Goal: Information Seeking & Learning: Learn about a topic

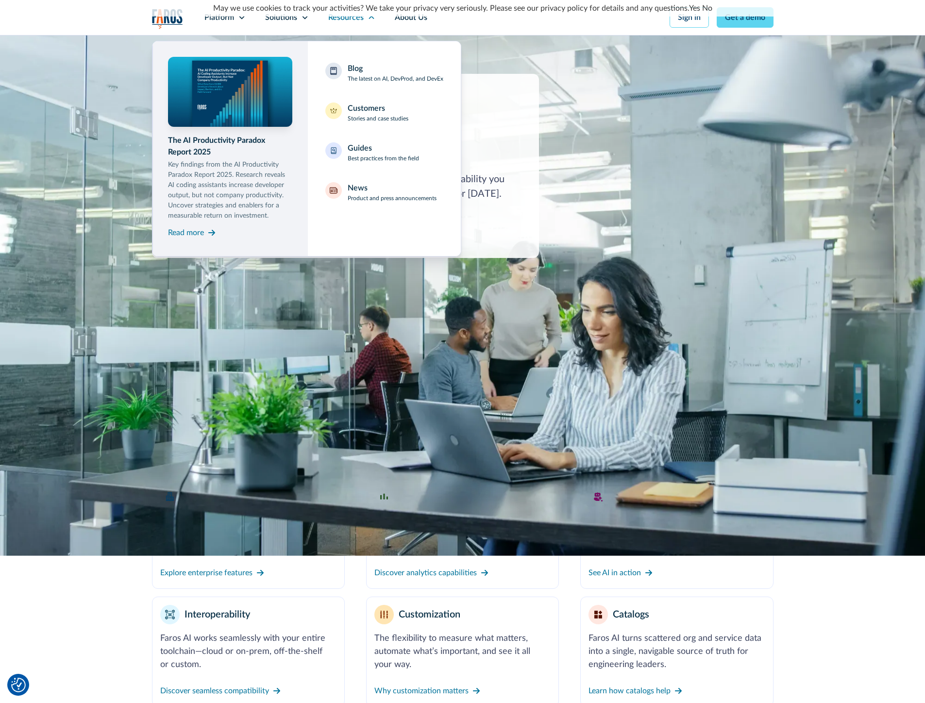
click at [278, 35] on nav "The AI Productivity Paradox Report 2025 Key findings from the AI Productivity P…" at bounding box center [463, 146] width 622 height 222
click at [306, 29] on div "Solutions" at bounding box center [287, 17] width 63 height 35
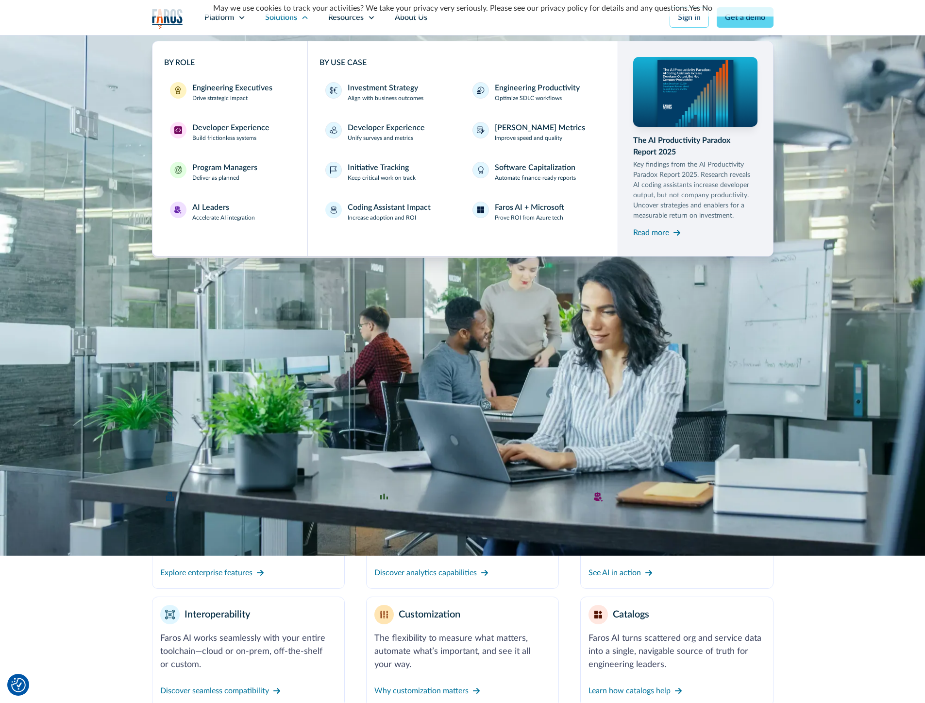
click at [337, 379] on img at bounding box center [462, 295] width 925 height 521
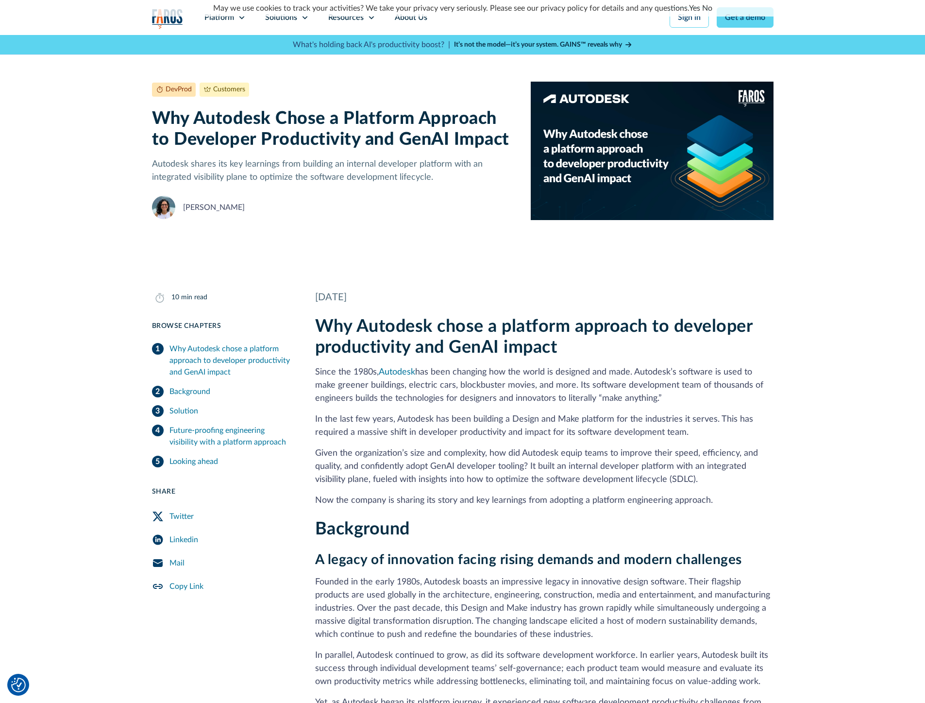
click at [120, 171] on div "DevProd Customers [DATE] 10 min read Why Autodesk Chose a Platform Approach to …" at bounding box center [462, 151] width 925 height 232
click at [75, 120] on div "DevProd Customers [DATE] 10 min read Why Autodesk Chose a Platform Approach to …" at bounding box center [462, 151] width 925 height 232
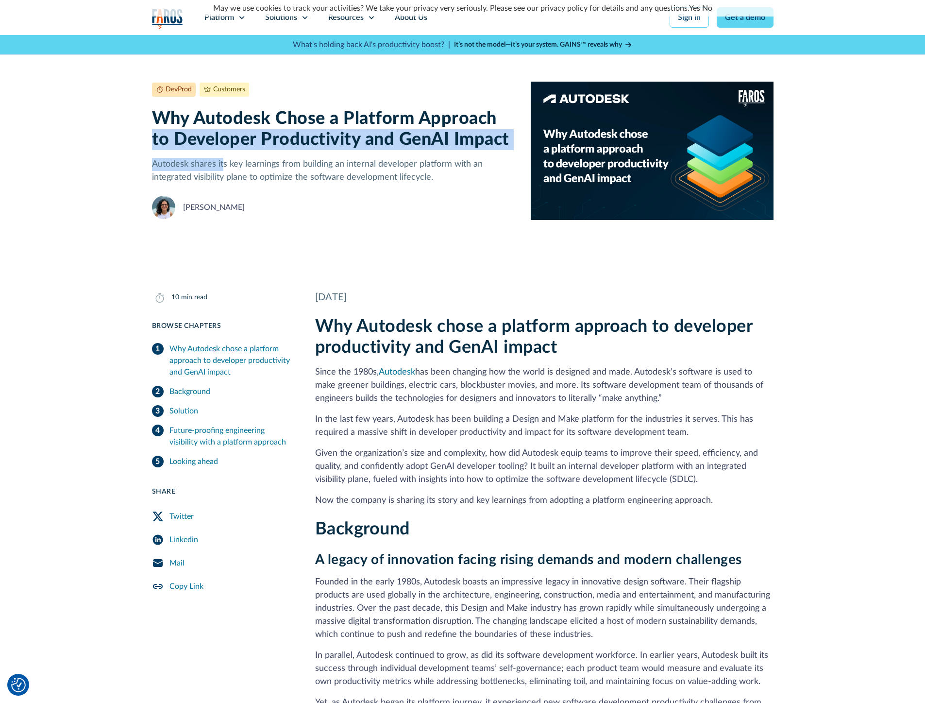
drag, startPoint x: 67, startPoint y: 133, endPoint x: 242, endPoint y: 169, distance: 178.5
click at [238, 168] on div "DevProd Customers [DATE] 10 min read Why Autodesk Chose a Platform Approach to …" at bounding box center [462, 151] width 925 height 232
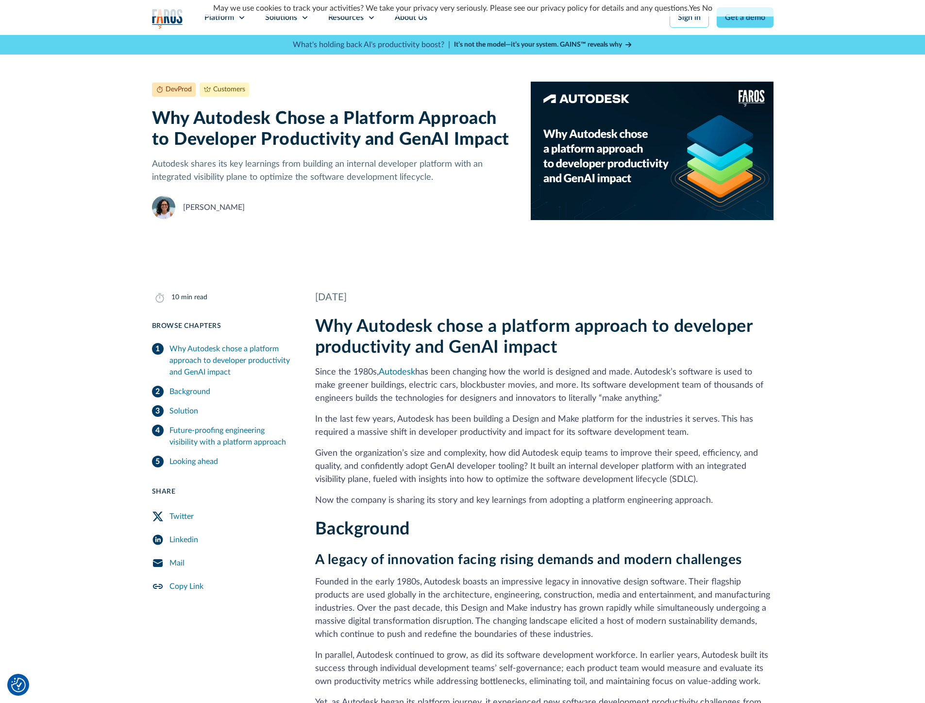
click at [242, 169] on p "Autodesk shares its key learnings from building an internal developer platform …" at bounding box center [334, 171] width 364 height 26
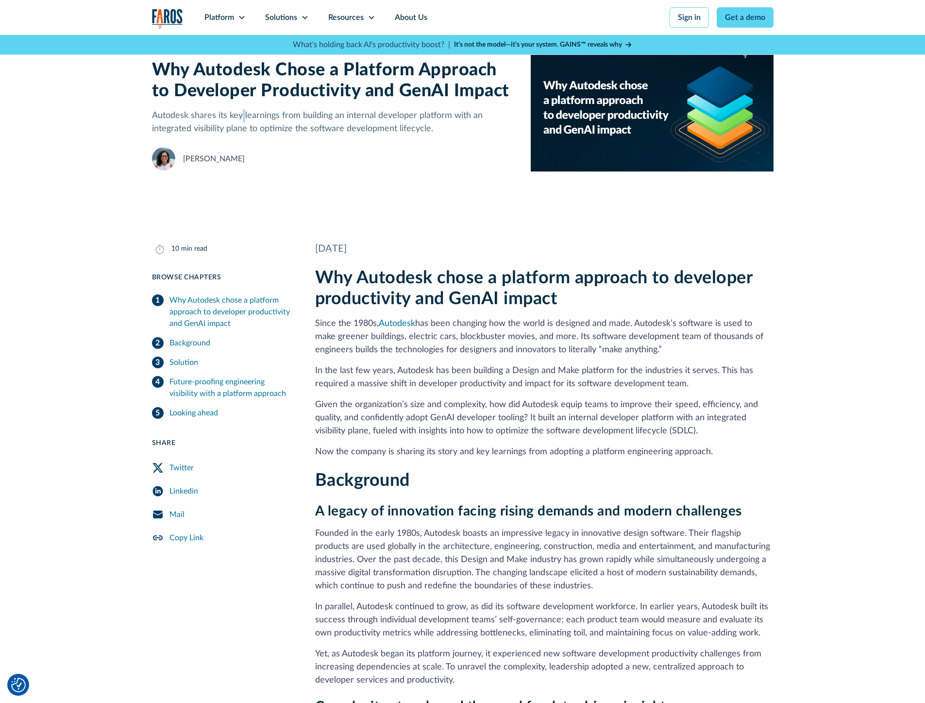
scroll to position [175, 0]
